Goal: Task Accomplishment & Management: Complete application form

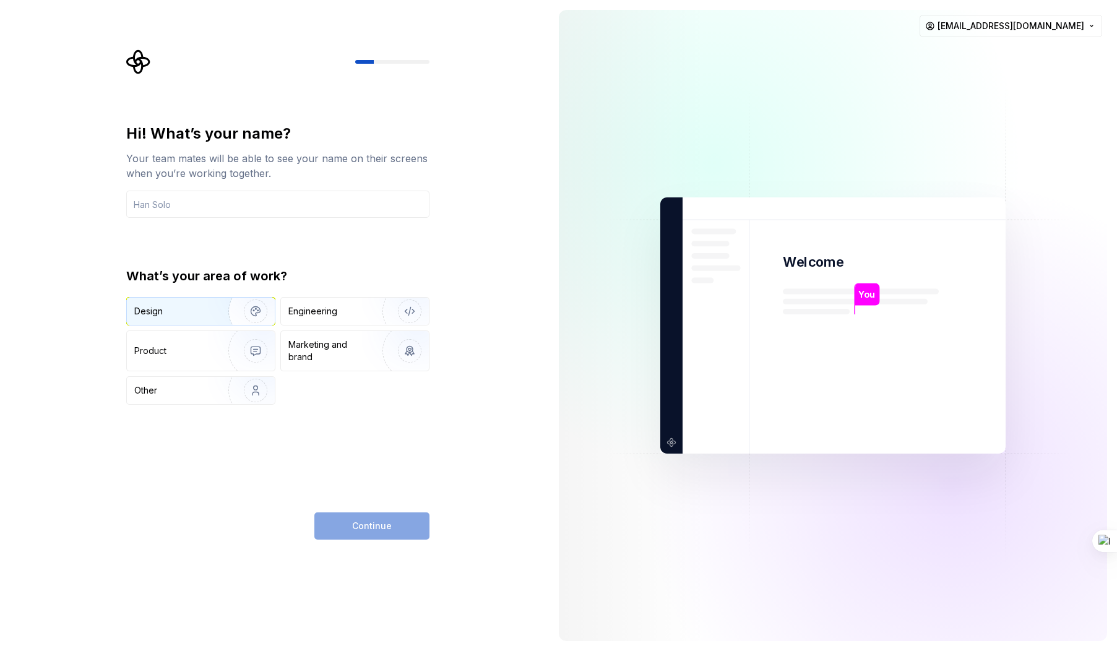
click at [179, 312] on div "Design" at bounding box center [173, 311] width 78 height 12
click at [379, 532] on div "Continue" at bounding box center [371, 525] width 115 height 27
drag, startPoint x: 327, startPoint y: 317, endPoint x: 321, endPoint y: 320, distance: 6.9
click at [327, 317] on div "Engineering" at bounding box center [312, 311] width 49 height 12
click at [218, 311] on img "button" at bounding box center [247, 311] width 79 height 83
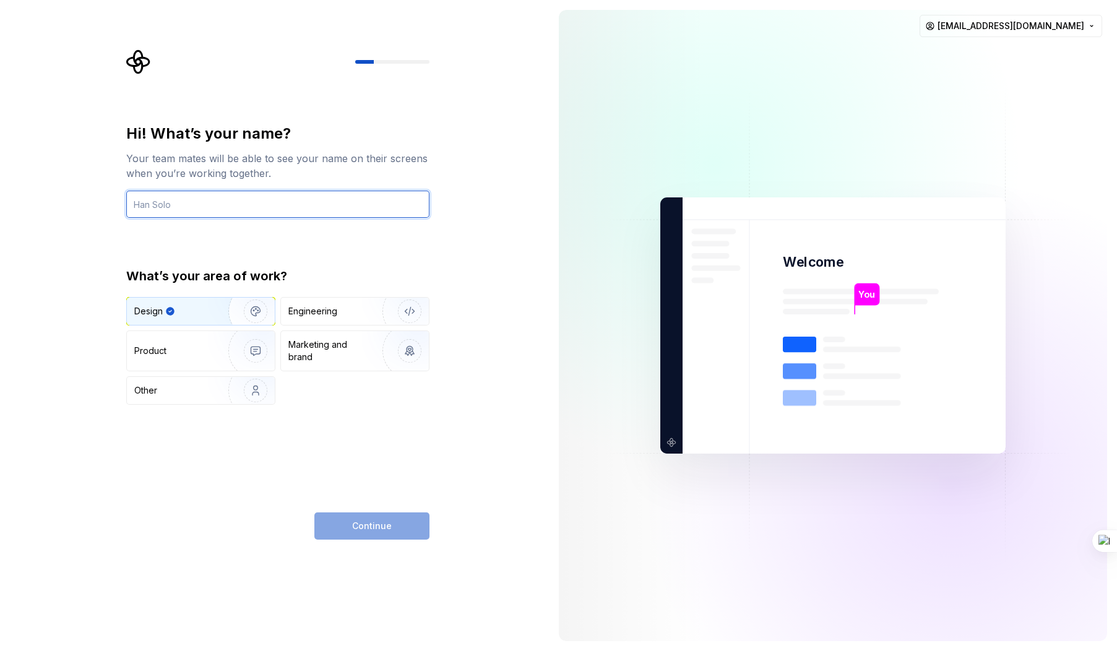
drag, startPoint x: 191, startPoint y: 202, endPoint x: 73, endPoint y: 192, distance: 117.9
click at [73, 192] on div "Hi! What’s your name? Your team mates will be able to see your name on their sc…" at bounding box center [274, 325] width 549 height 651
type input "Kyando"
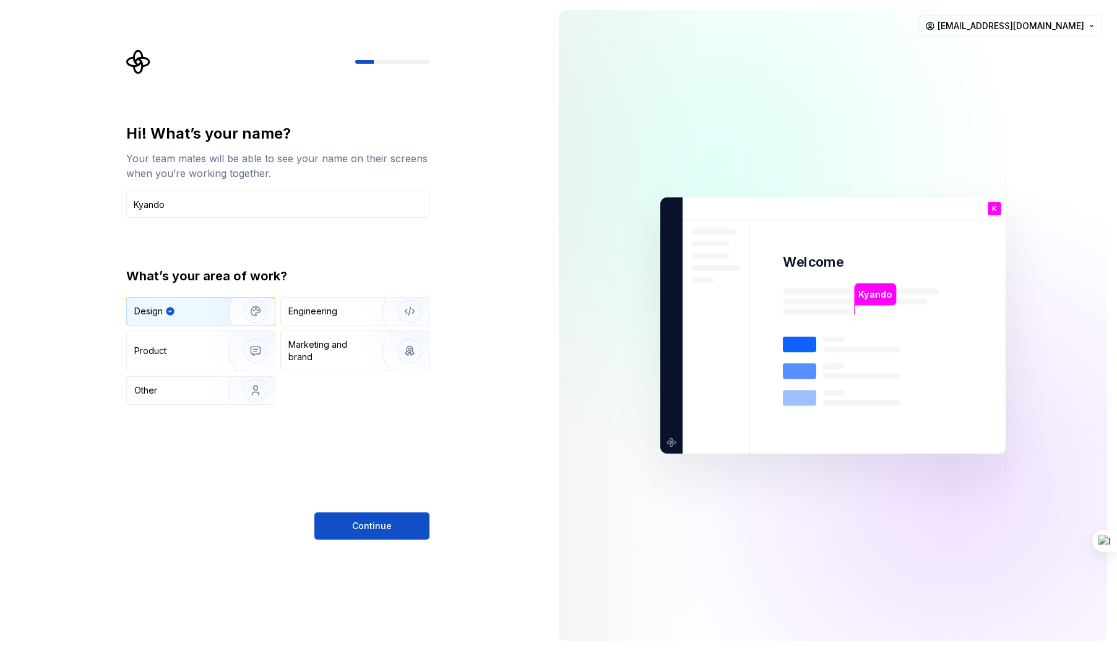
click at [376, 536] on button "Continue" at bounding box center [371, 525] width 115 height 27
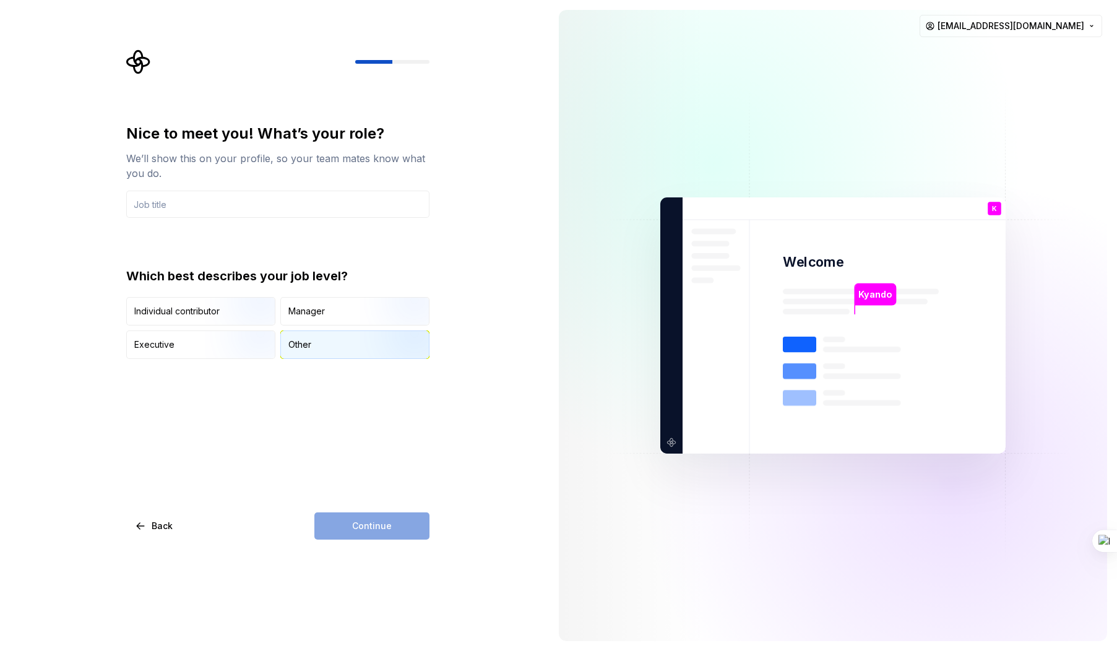
click at [298, 344] on div "Other" at bounding box center [299, 345] width 23 height 12
click at [158, 197] on input "text" at bounding box center [277, 204] width 303 height 27
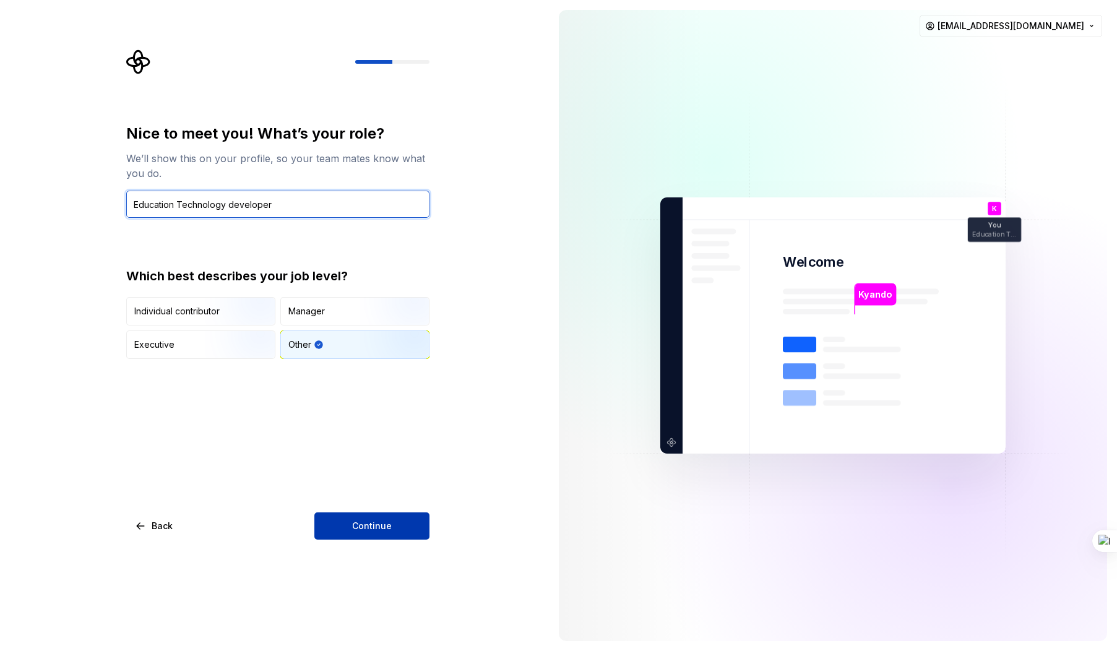
type input "Education Technology developer"
click at [371, 517] on button "Continue" at bounding box center [371, 525] width 115 height 27
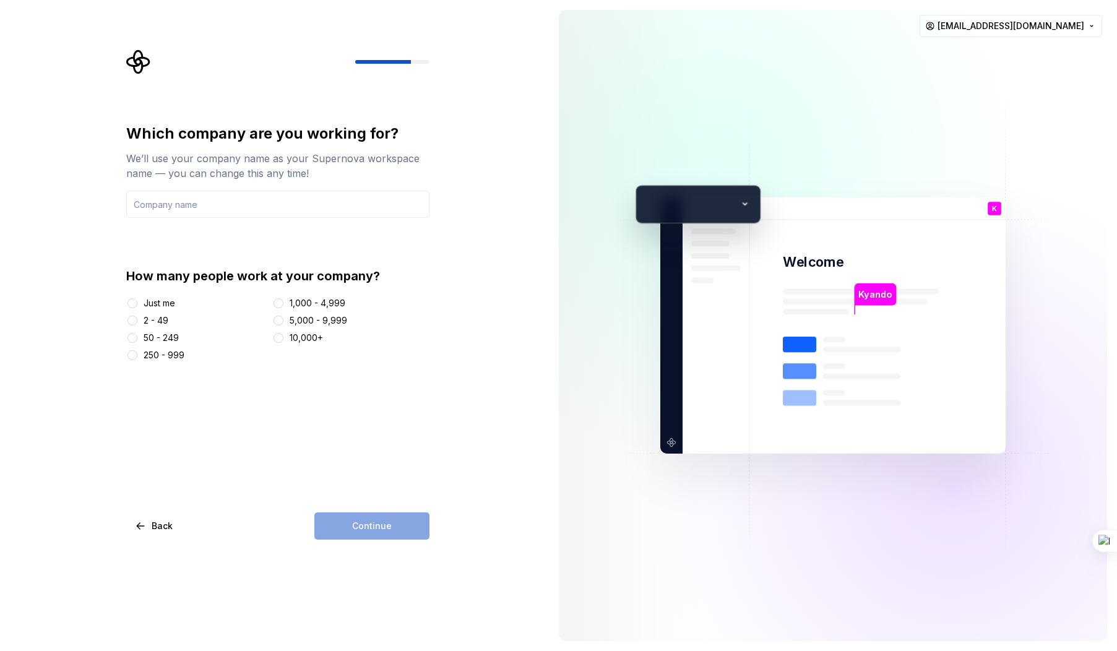
type input "Tanzania Institute Of education"
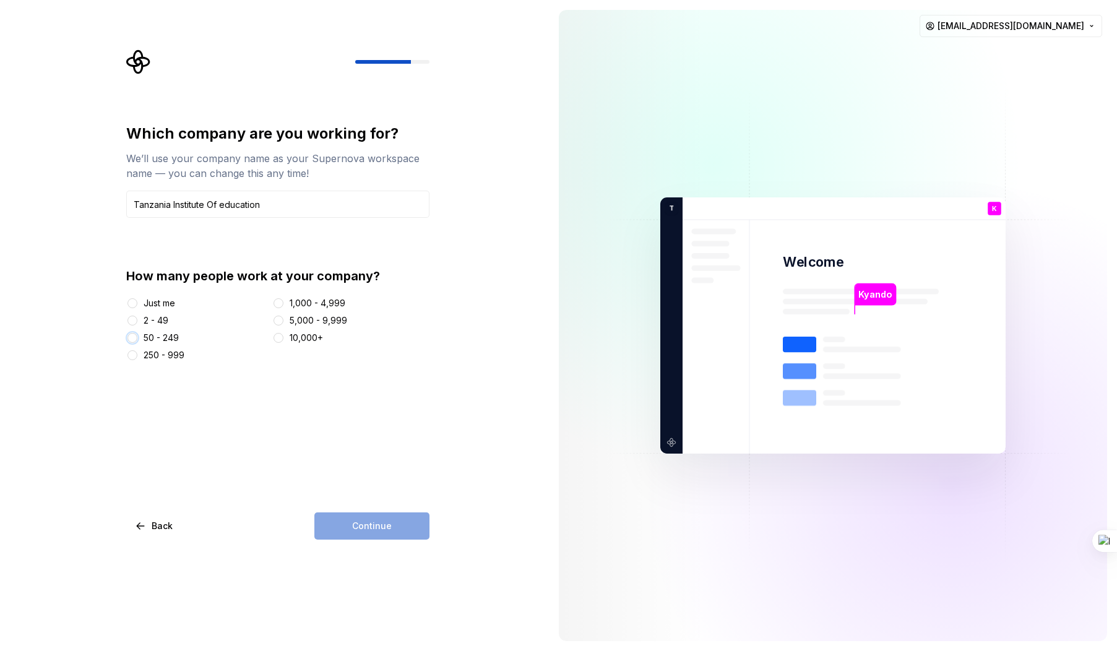
click at [133, 338] on button "50 - 249" at bounding box center [132, 338] width 10 height 10
click at [363, 532] on button "Continue" at bounding box center [371, 525] width 115 height 27
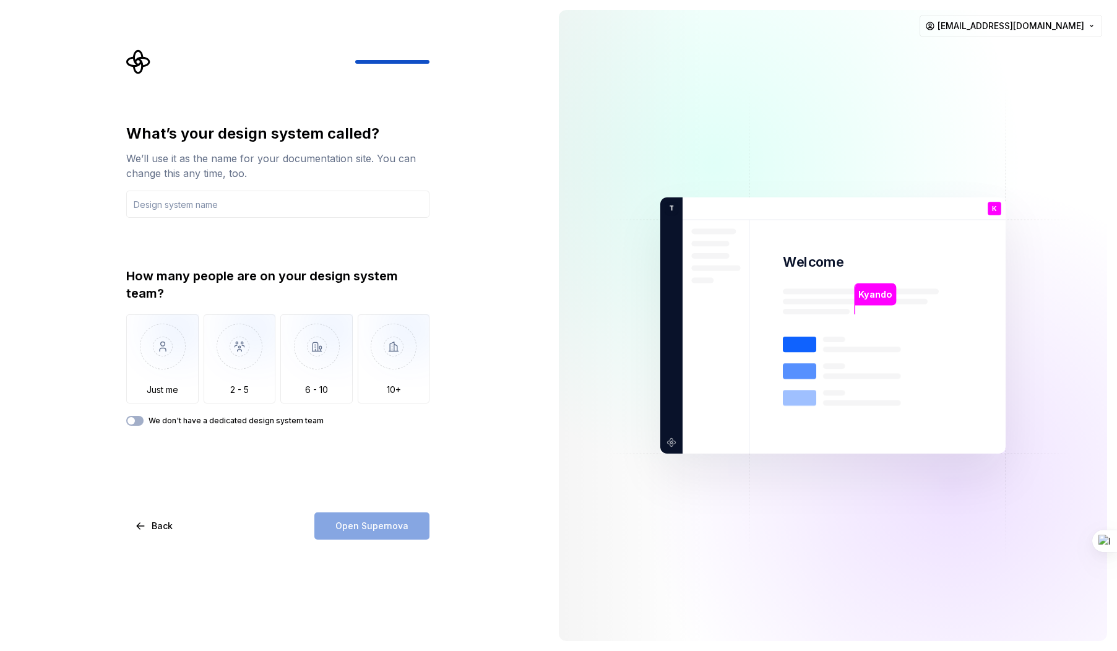
type input "G"
type input "Kyando"
click at [158, 366] on img "button" at bounding box center [162, 355] width 72 height 83
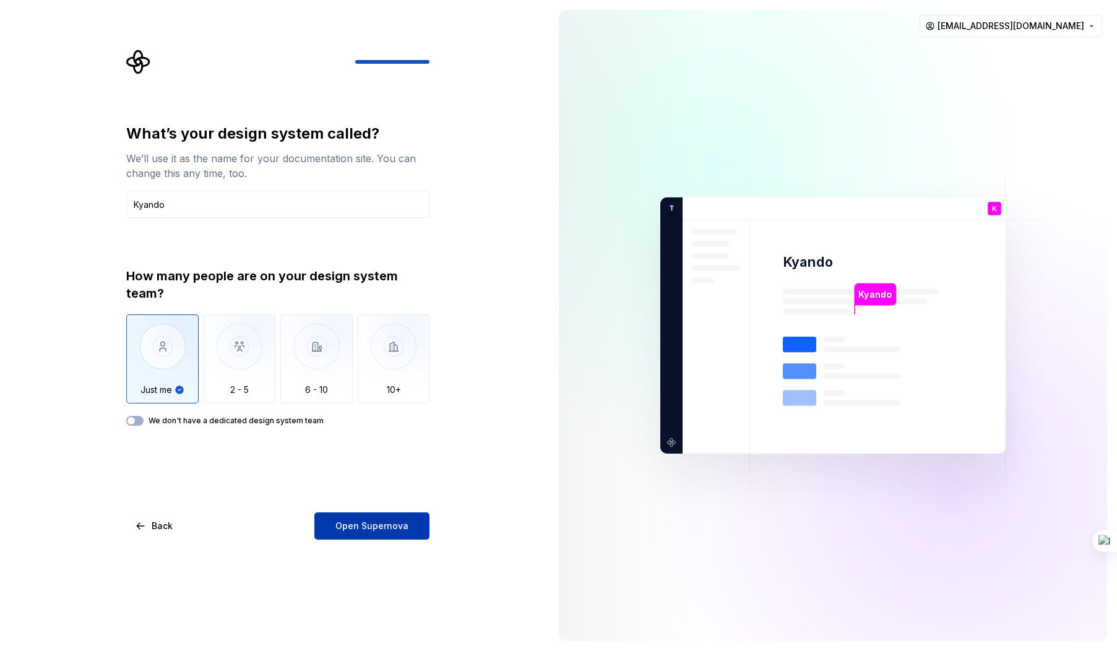
click at [367, 524] on span "Open Supernova" at bounding box center [371, 526] width 73 height 12
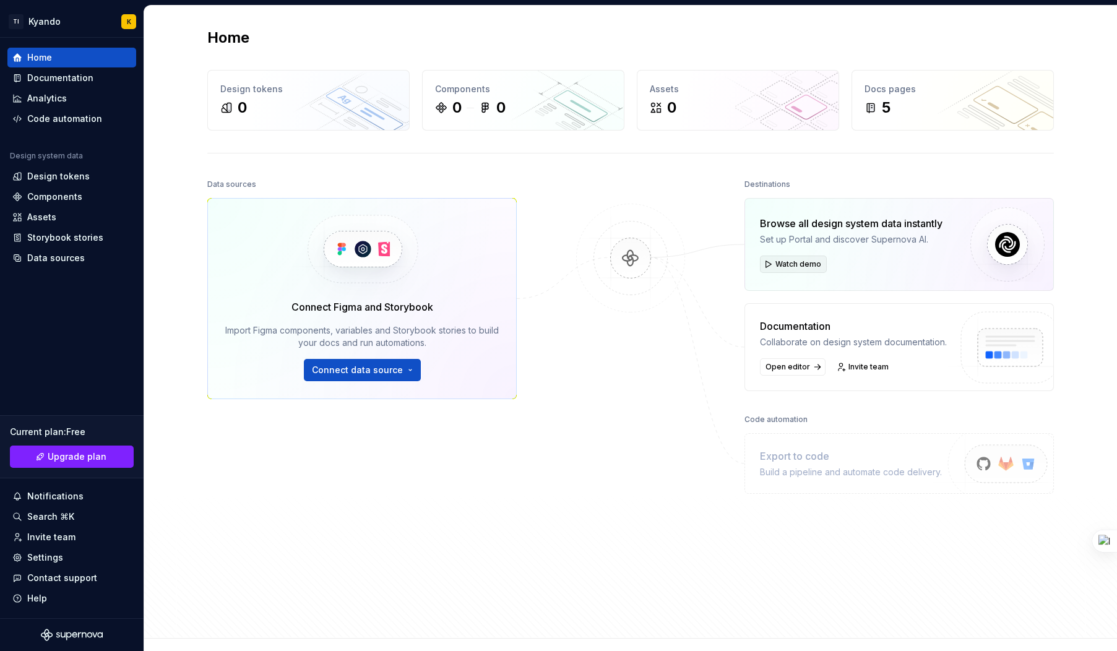
click at [782, 266] on span "Watch demo" at bounding box center [798, 264] width 46 height 10
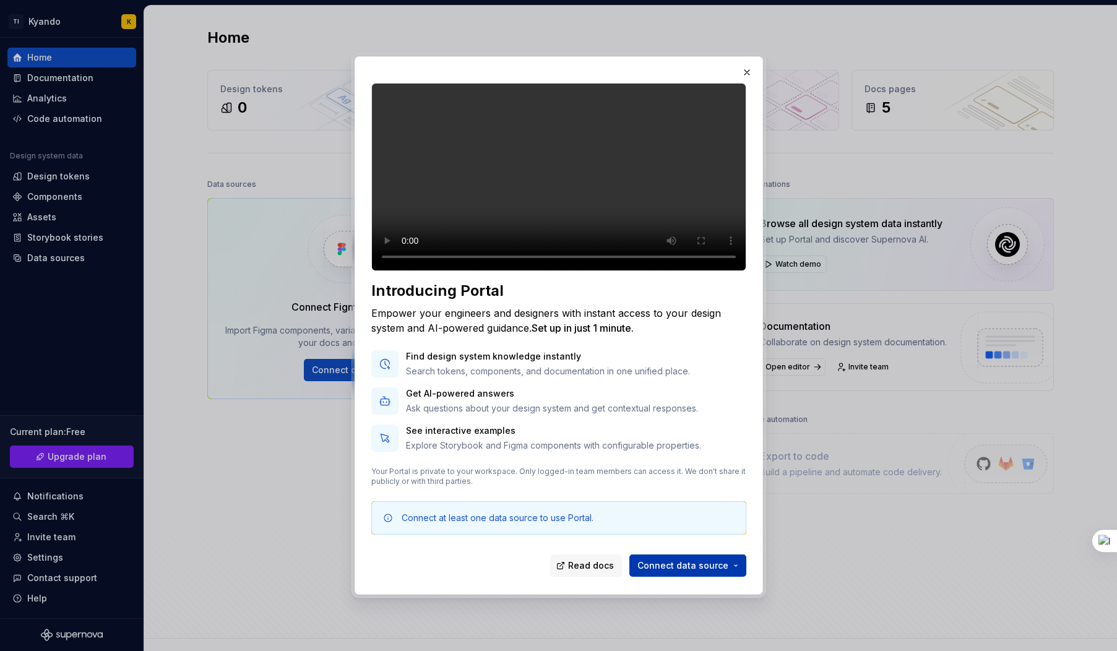
click at [699, 572] on span "Connect data source" at bounding box center [682, 565] width 91 height 12
click at [585, 503] on div "Introducing Portal Empower your engineers and designers with instant access to …" at bounding box center [558, 408] width 375 height 254
click at [745, 64] on button "button" at bounding box center [746, 72] width 17 height 17
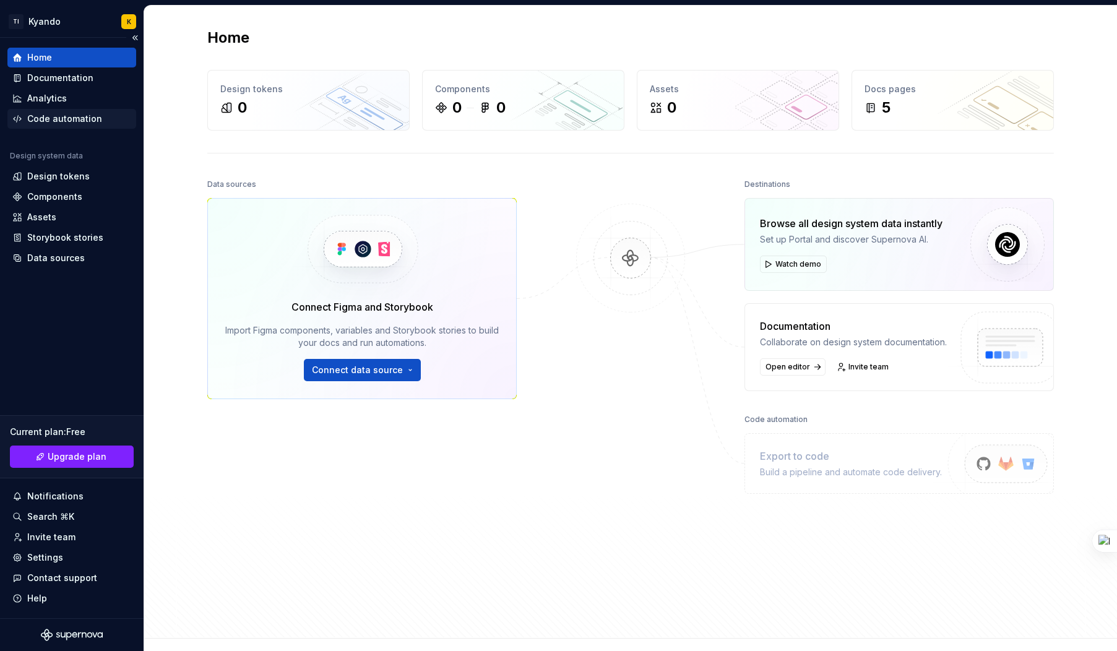
click at [72, 121] on div "Code automation" at bounding box center [64, 119] width 75 height 12
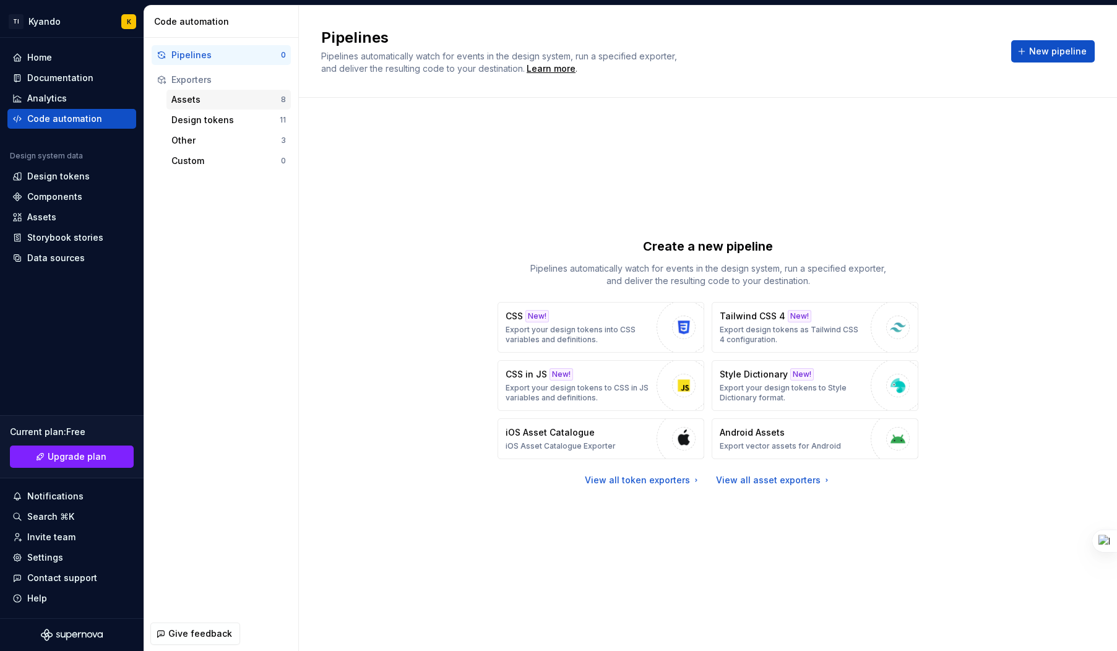
click at [192, 103] on div "Assets" at bounding box center [226, 99] width 110 height 12
click at [217, 127] on div "Design tokens 11" at bounding box center [228, 120] width 124 height 20
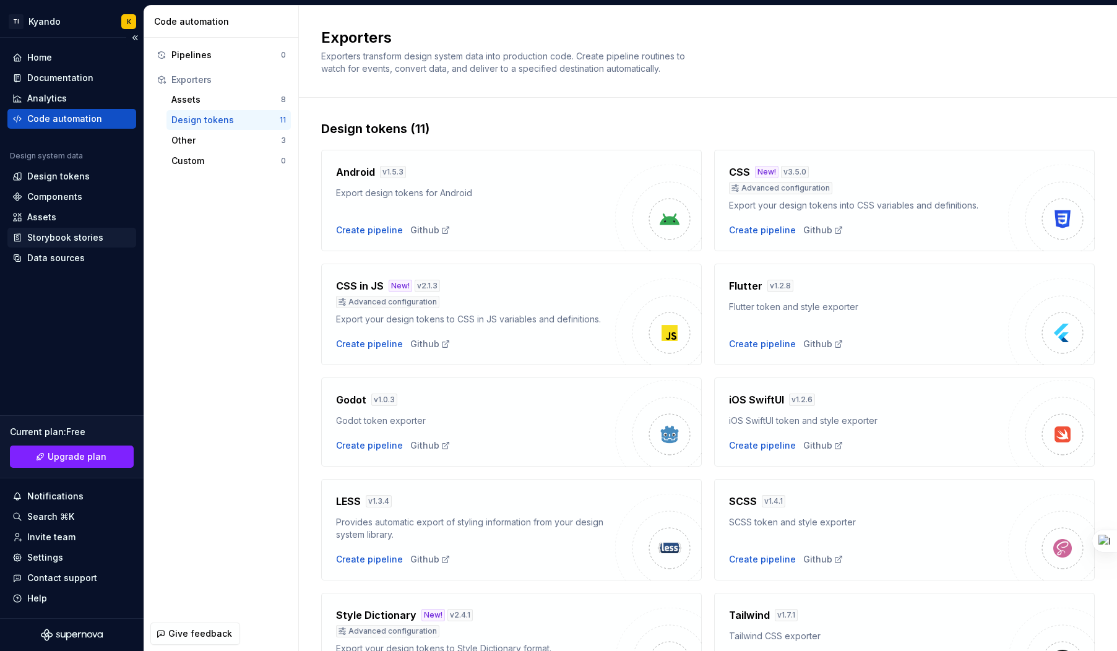
click at [48, 237] on div "Storybook stories" at bounding box center [65, 237] width 76 height 12
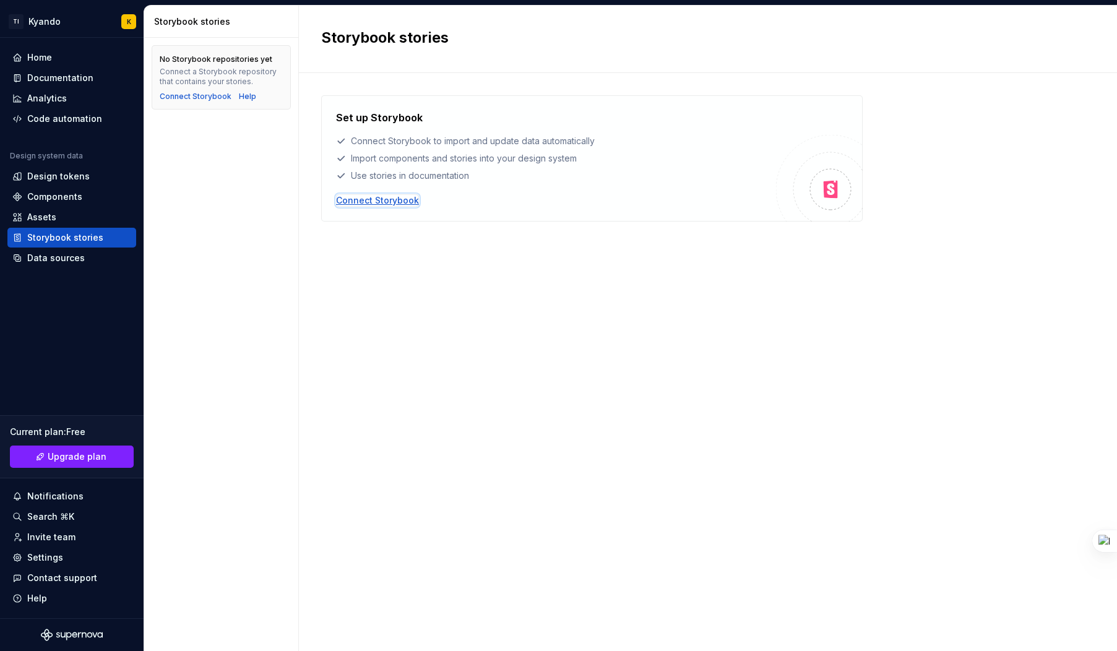
click at [352, 197] on div "Connect Storybook" at bounding box center [377, 200] width 83 height 12
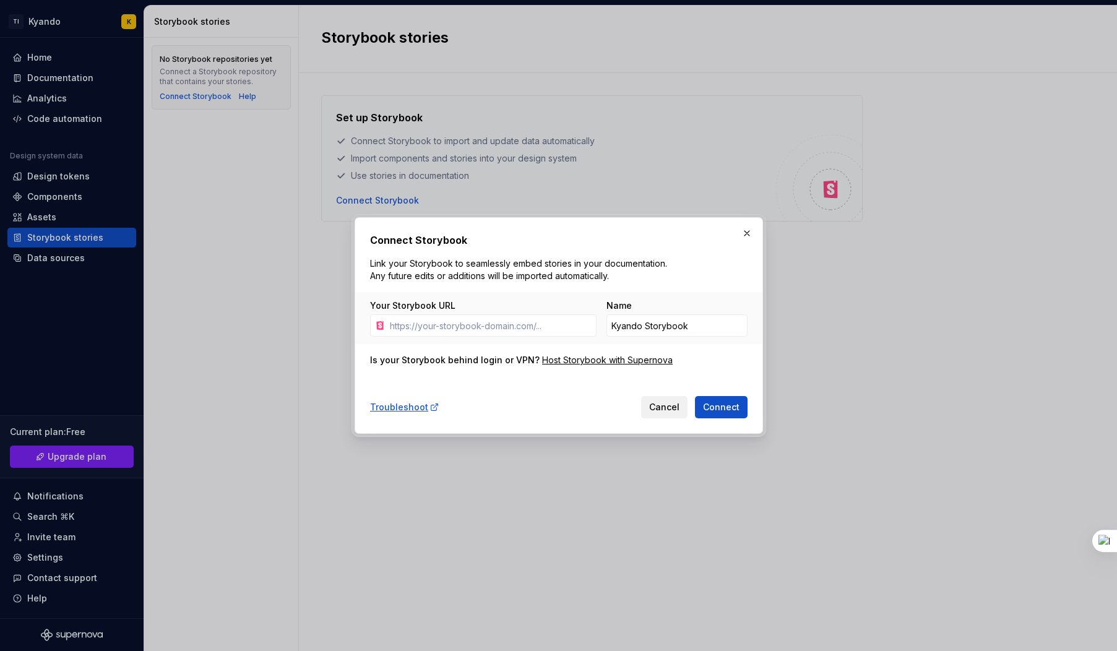
click at [671, 413] on span "Cancel" at bounding box center [664, 407] width 30 height 12
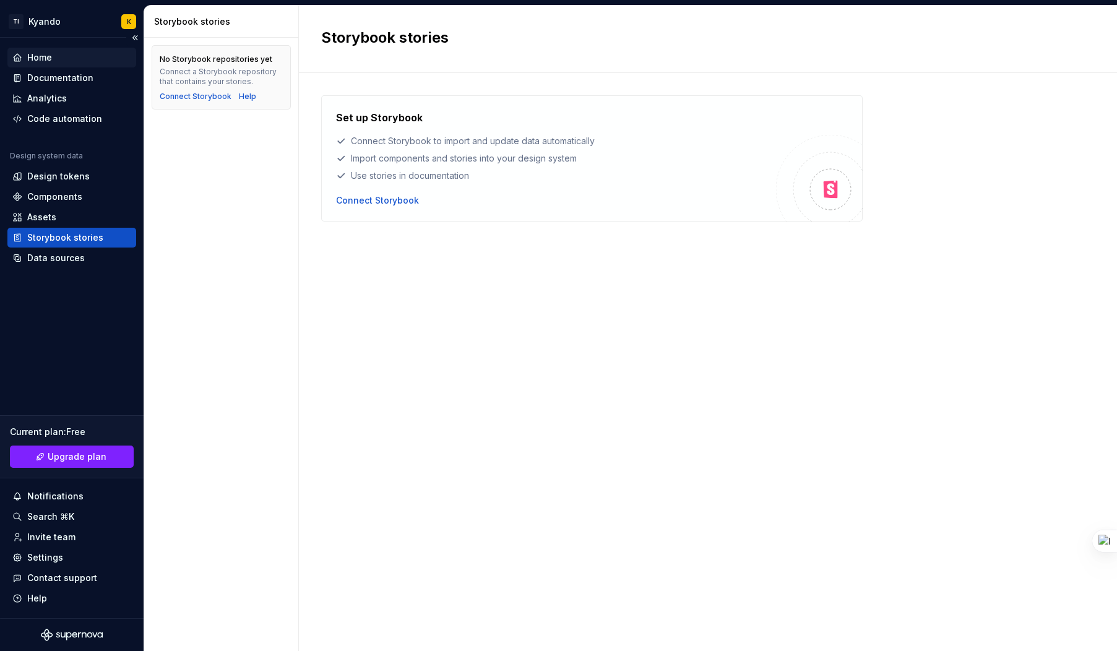
click at [37, 58] on div "Home" at bounding box center [39, 57] width 25 height 12
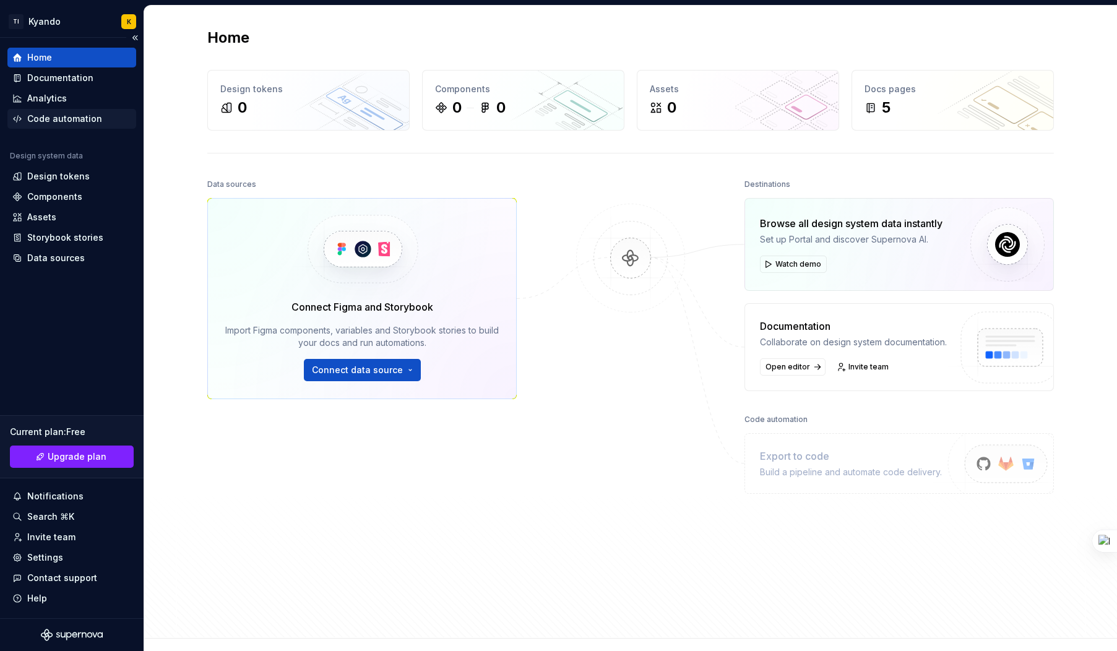
click at [85, 120] on div "Code automation" at bounding box center [64, 119] width 75 height 12
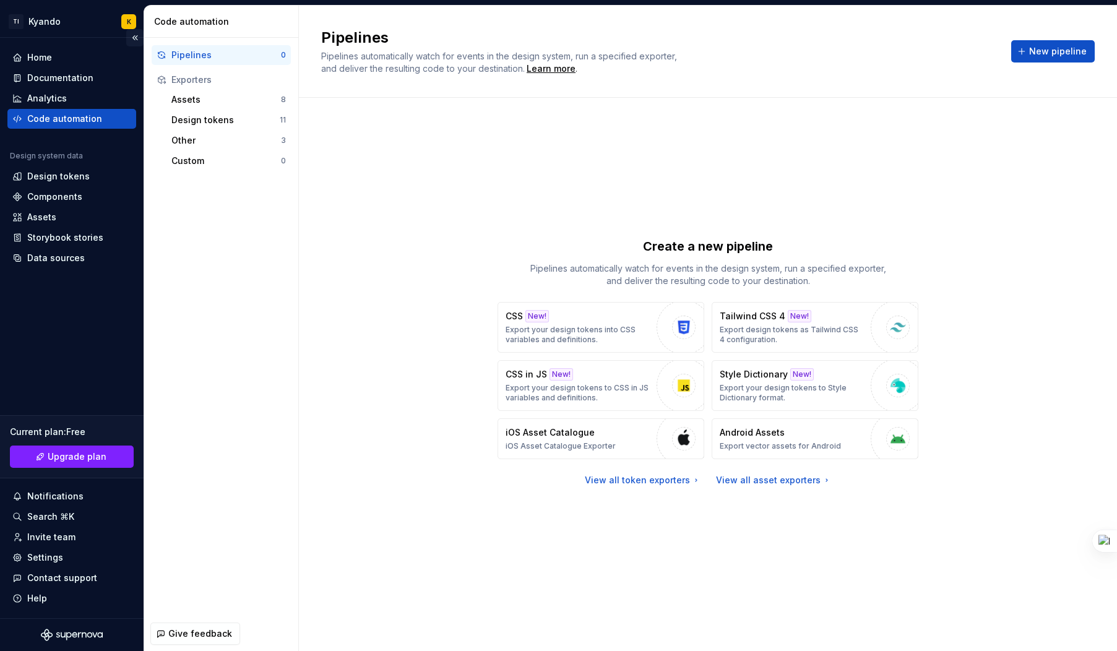
click at [134, 38] on button "Collapse sidebar" at bounding box center [134, 37] width 17 height 17
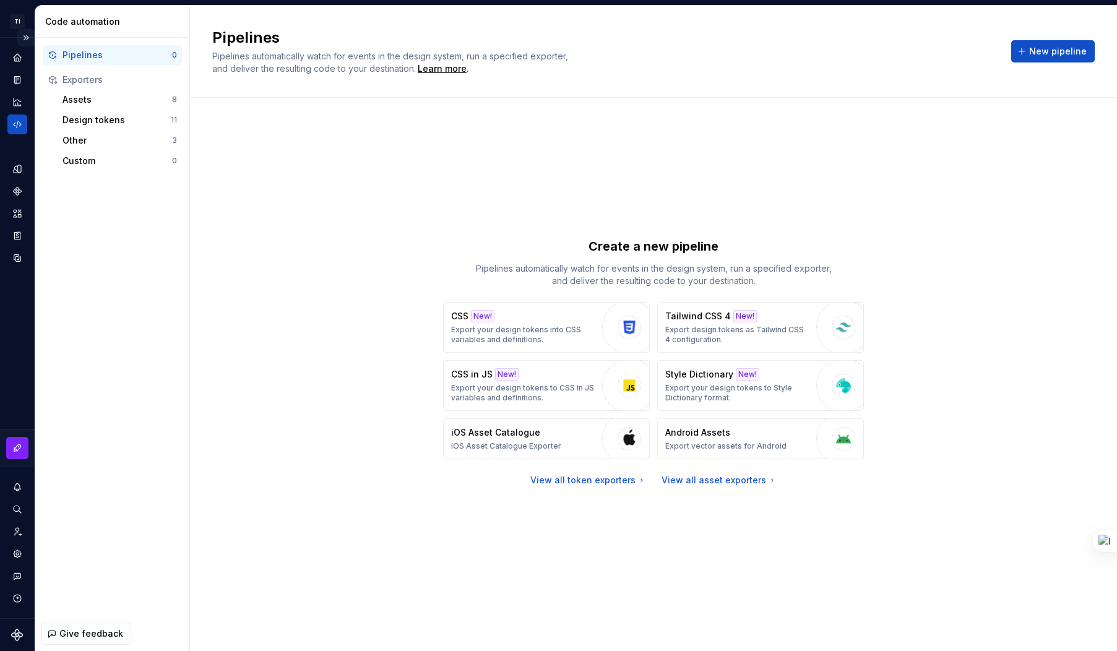
click at [27, 36] on button "Expand sidebar" at bounding box center [25, 37] width 17 height 17
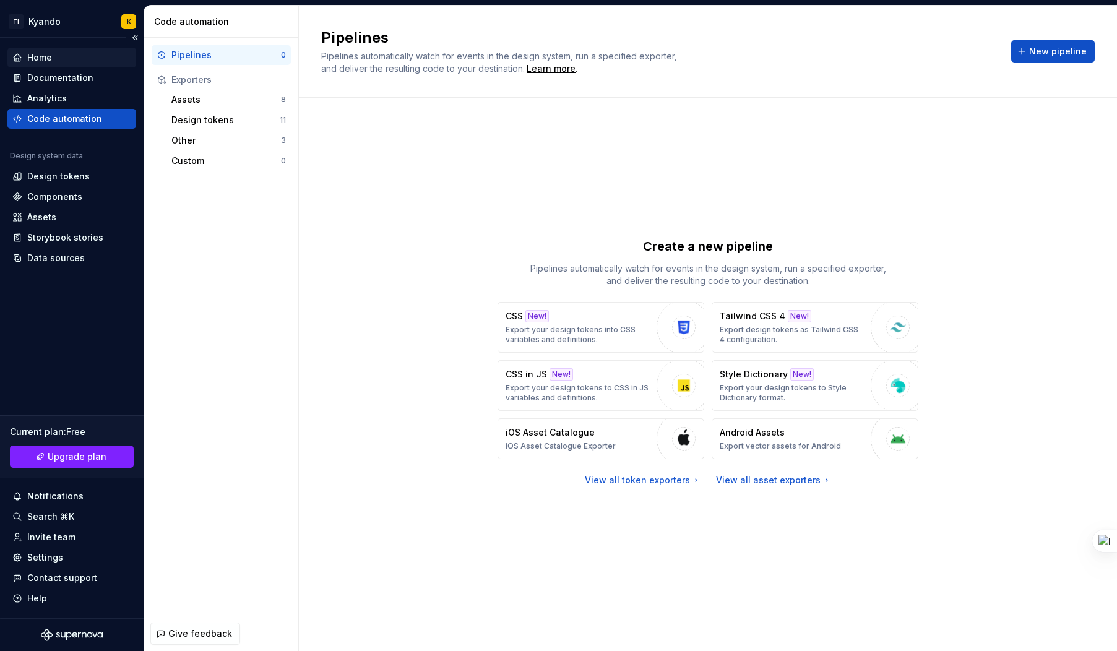
click at [40, 59] on div "Home" at bounding box center [39, 57] width 25 height 12
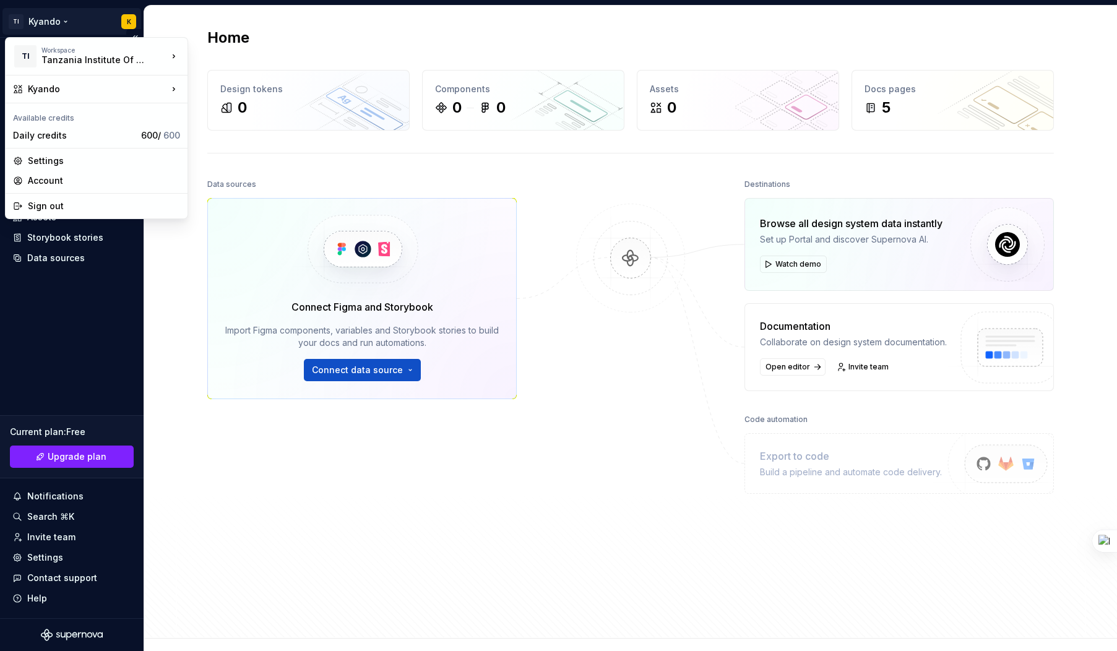
click at [131, 22] on html "Add to Knowledge Base TI Kyando K Home Documentation Analytics Code automation …" at bounding box center [558, 325] width 1117 height 651
click at [81, 203] on div "Sign out" at bounding box center [104, 206] width 152 height 12
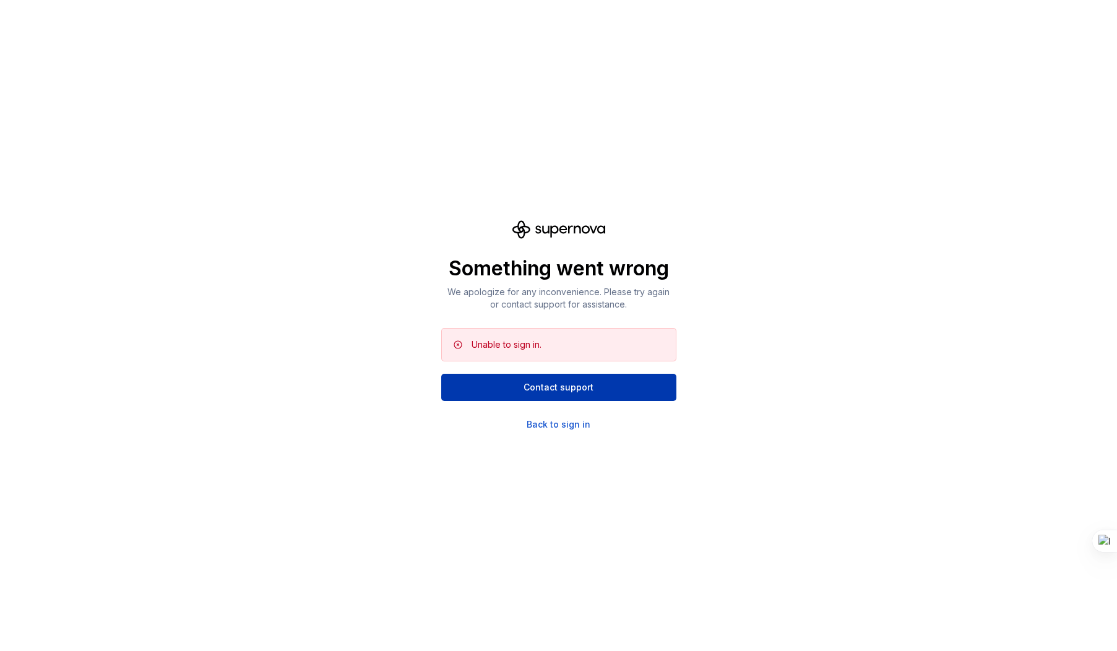
click at [549, 390] on span "Contact support" at bounding box center [559, 387] width 70 height 12
click at [550, 426] on div "Back to sign in" at bounding box center [559, 424] width 64 height 12
